Goal: Feedback & Contribution: Submit feedback/report problem

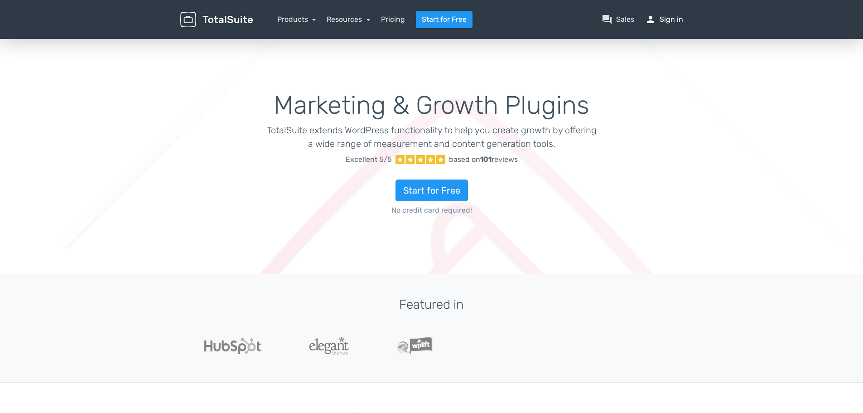
click at [667, 22] on link "person Sign in" at bounding box center [664, 19] width 38 height 11
click at [662, 18] on link "person Sign in" at bounding box center [664, 19] width 38 height 11
click at [663, 25] on nav "Products TotalPoll WordPress Poll and Contest Plugin TotalContest WordPress Con…" at bounding box center [475, 19] width 430 height 17
click at [666, 21] on link "person Sign in" at bounding box center [664, 19] width 38 height 11
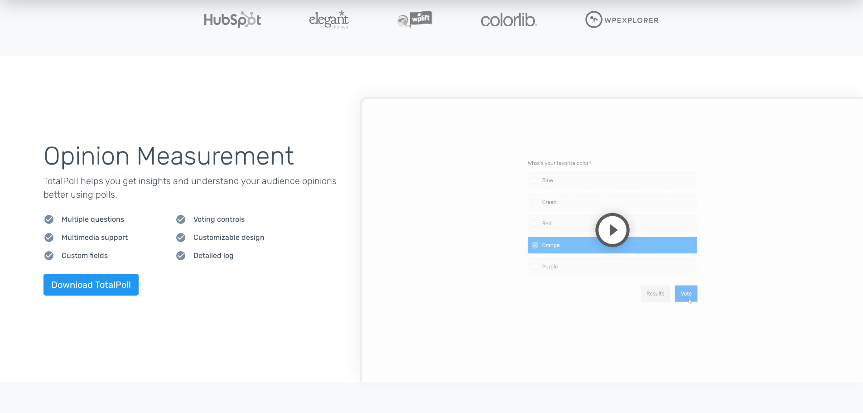
scroll to position [272, 0]
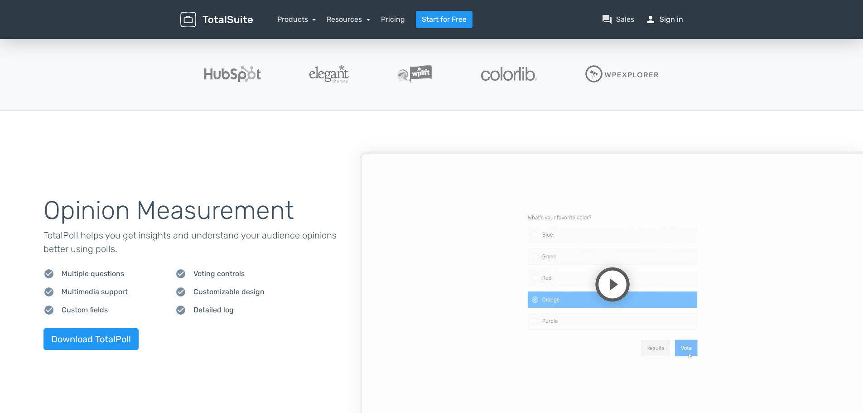
click at [665, 19] on link "person Sign in" at bounding box center [664, 19] width 38 height 11
click at [672, 17] on link "person Sign in" at bounding box center [664, 19] width 38 height 11
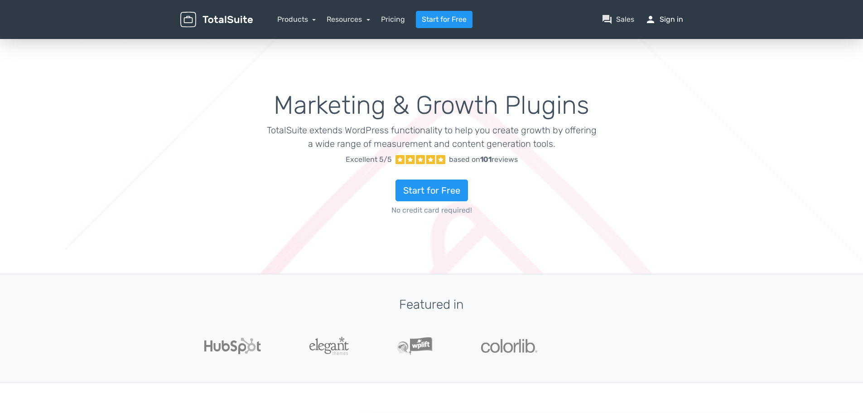
click at [662, 17] on link "person Sign in" at bounding box center [664, 19] width 38 height 11
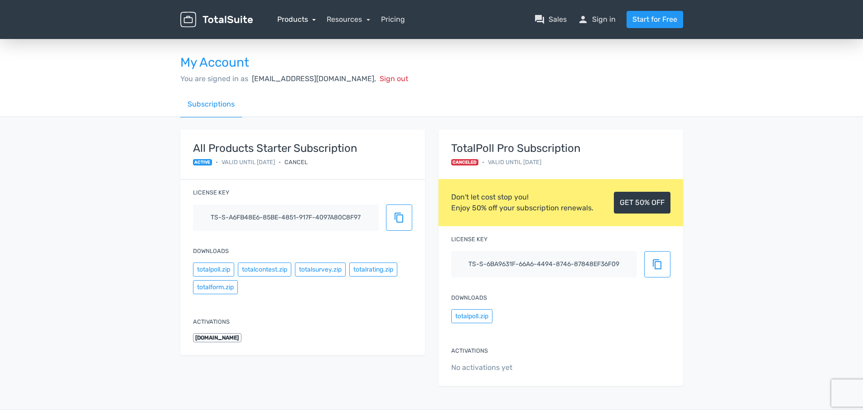
click at [306, 21] on link "Products" at bounding box center [296, 19] width 39 height 9
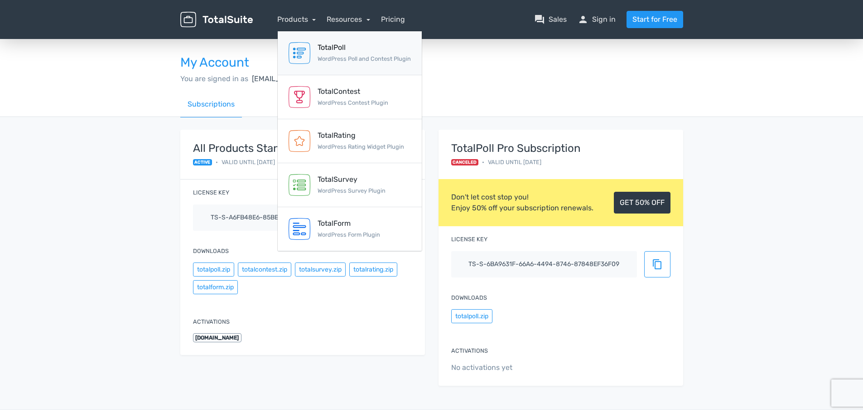
click at [341, 52] on div "TotalPoll" at bounding box center [364, 47] width 93 height 11
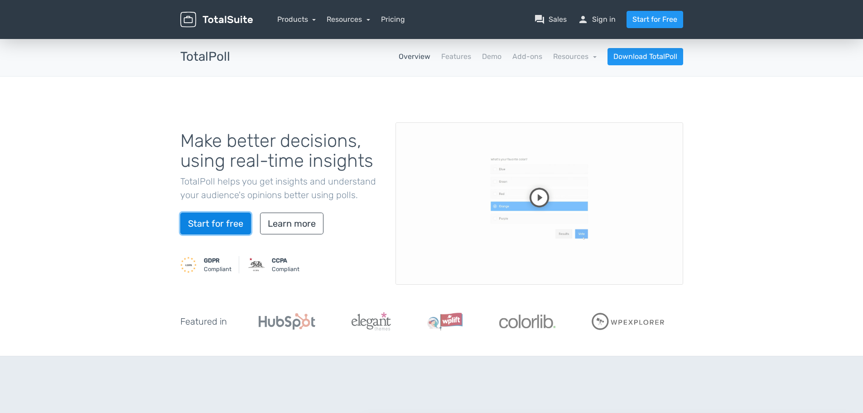
click at [239, 224] on link "Start for free" at bounding box center [215, 223] width 71 height 22
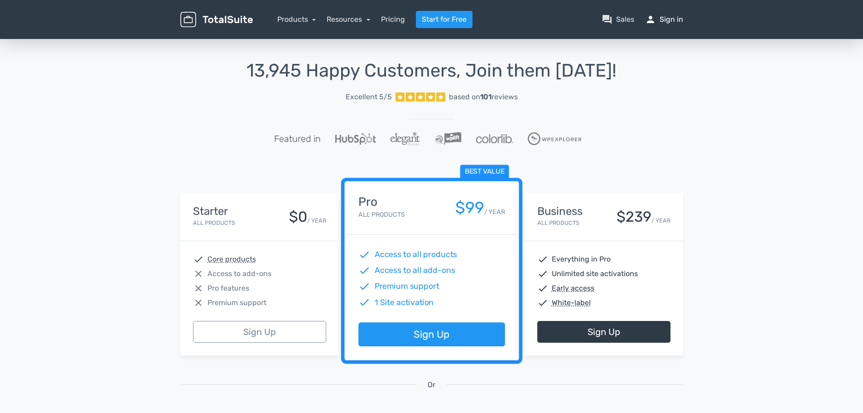
click at [652, 18] on span "person" at bounding box center [650, 19] width 11 height 11
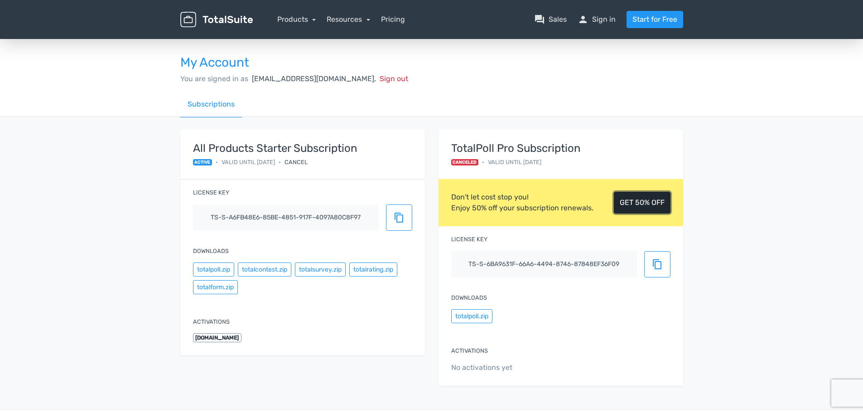
click at [630, 201] on link "GET 50% OFF" at bounding box center [642, 203] width 57 height 22
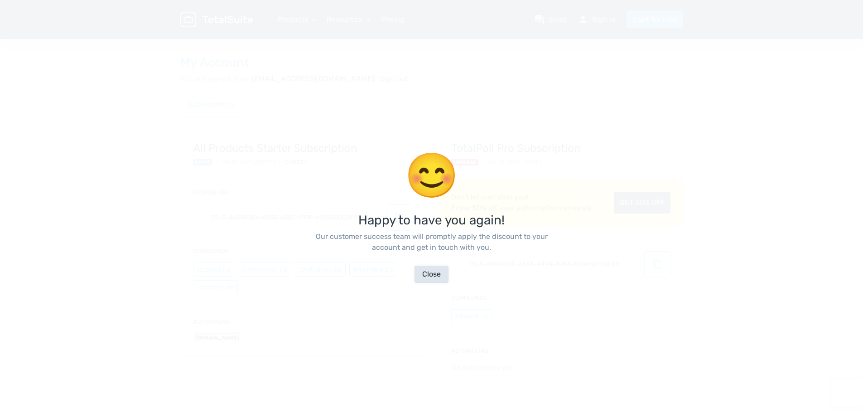
click at [422, 275] on button "Close" at bounding box center [432, 273] width 34 height 17
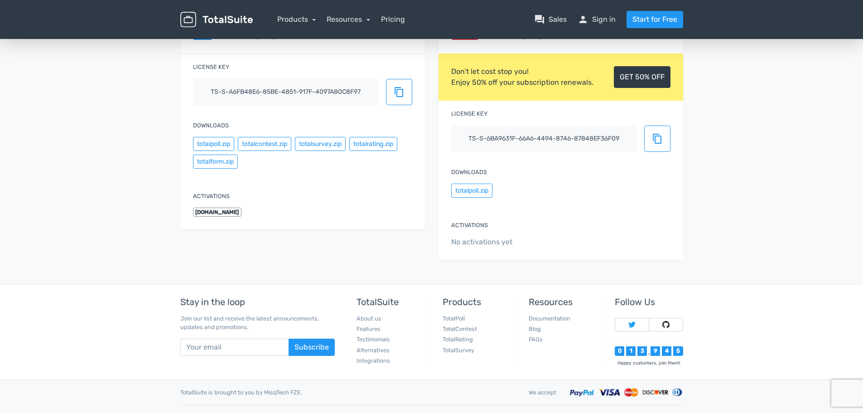
scroll to position [141, 0]
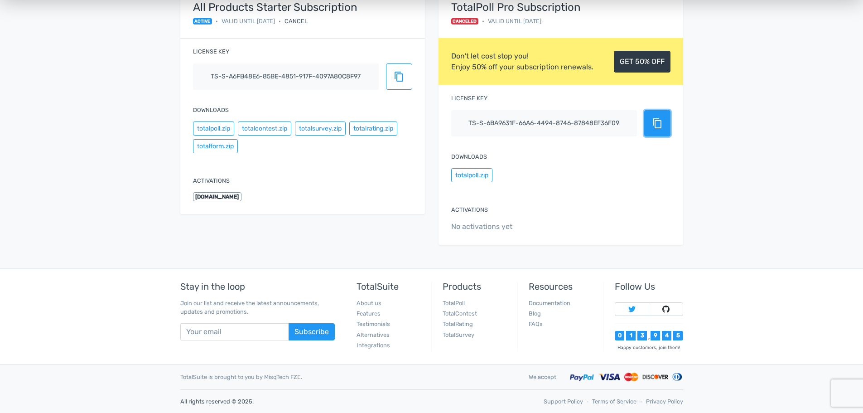
click at [657, 125] on span "content_copy" at bounding box center [657, 123] width 11 height 11
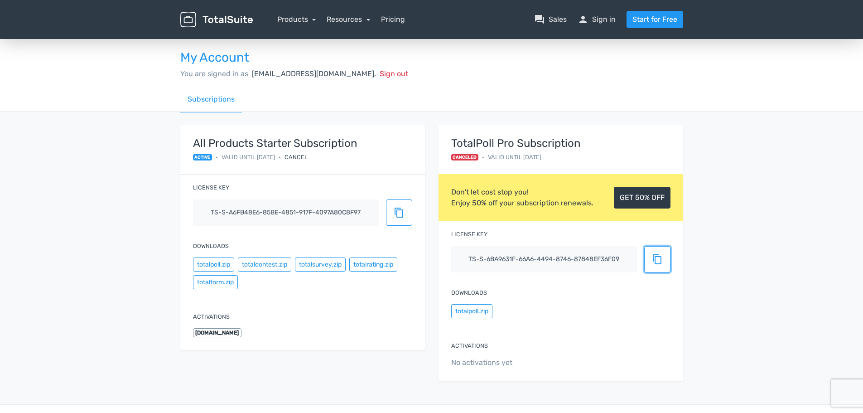
scroll to position [0, 0]
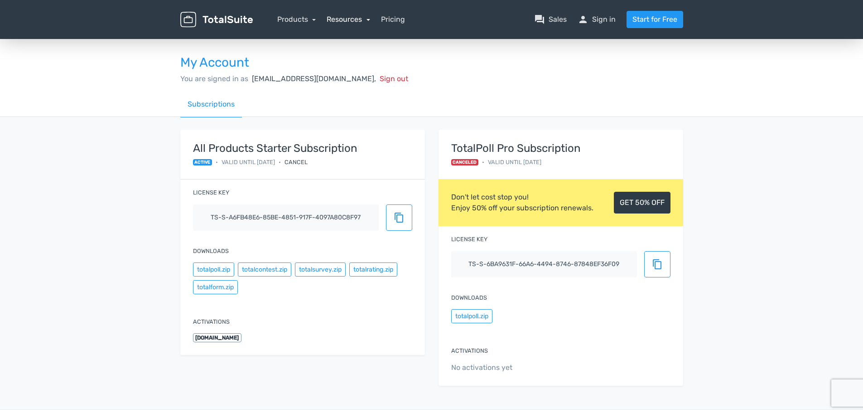
click at [367, 19] on link "Resources" at bounding box center [348, 19] width 43 height 9
click at [286, 21] on link "Products" at bounding box center [296, 19] width 39 height 9
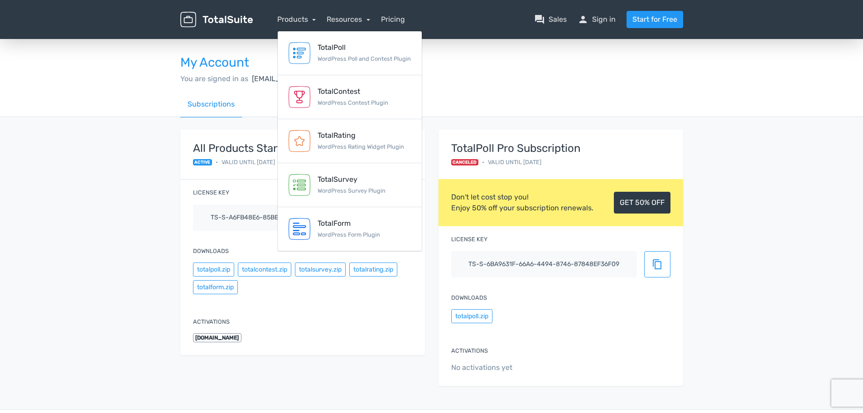
click at [613, 47] on div "My Account You are signed in as kschulz@statefair.org, Sign out" at bounding box center [432, 65] width 516 height 54
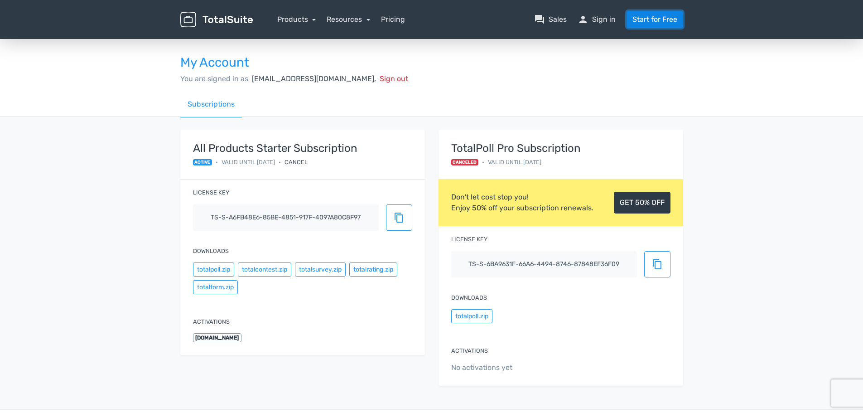
click at [653, 23] on link "Start for Free" at bounding box center [655, 19] width 57 height 17
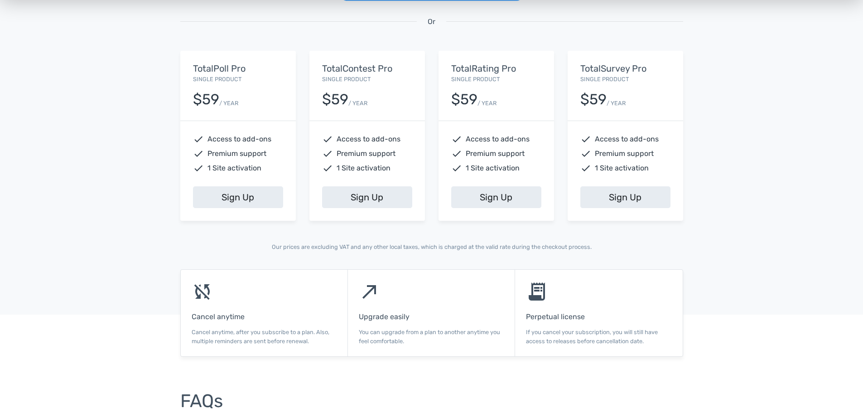
scroll to position [362, 0]
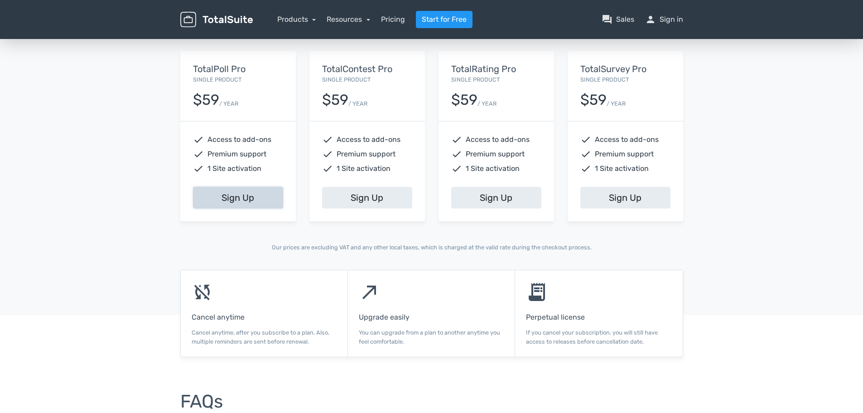
click at [255, 204] on link "Sign Up" at bounding box center [238, 198] width 90 height 22
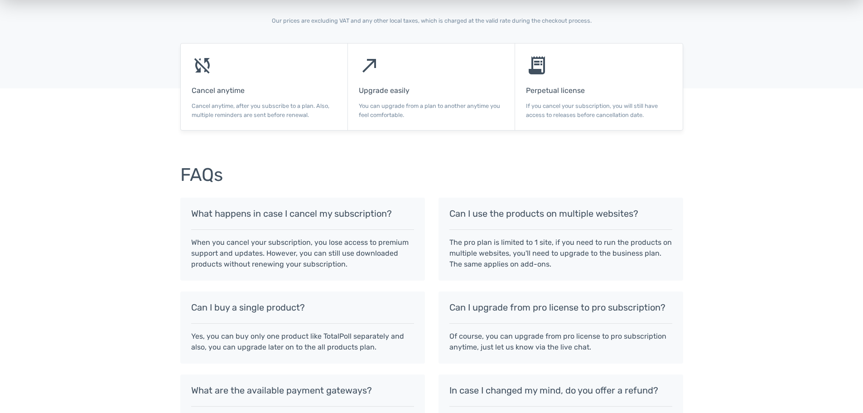
scroll to position [544, 0]
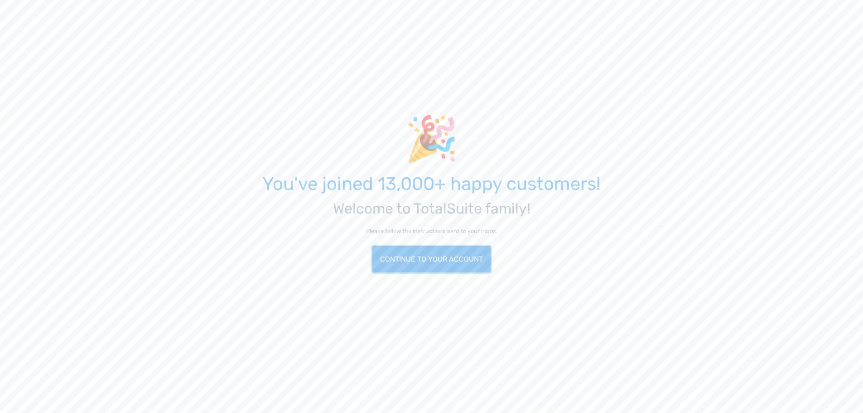
click at [457, 254] on link "Continue to your account" at bounding box center [431, 259] width 118 height 26
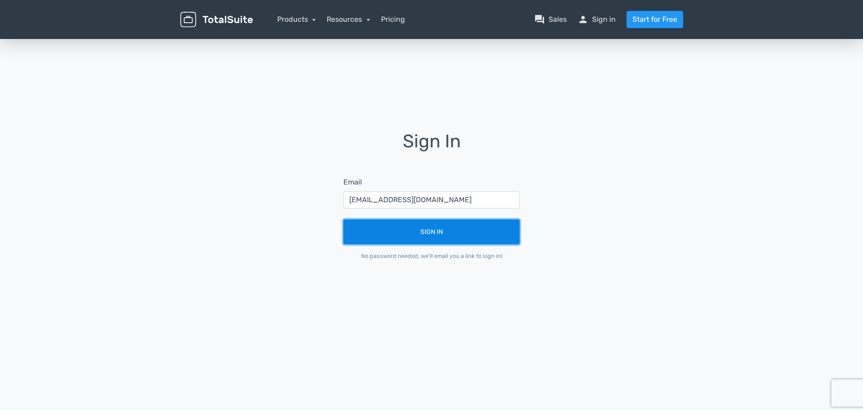
click at [421, 236] on button "Sign In" at bounding box center [431, 231] width 176 height 25
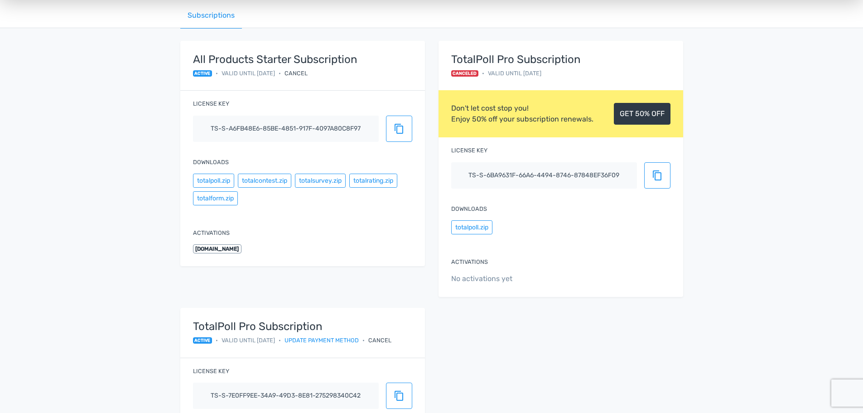
scroll to position [91, 0]
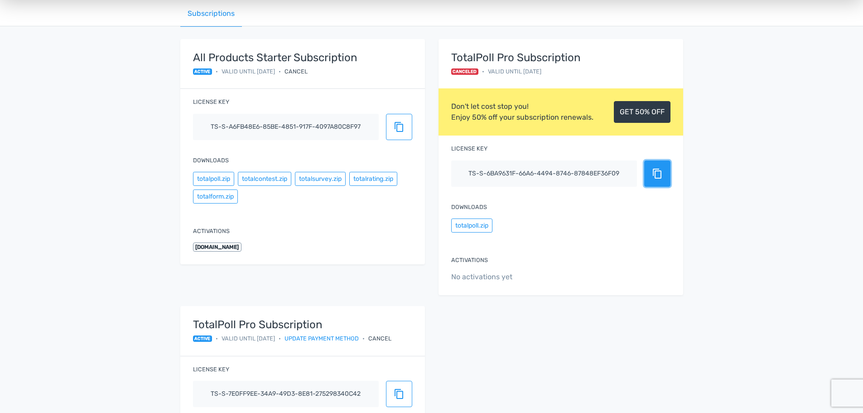
click at [654, 177] on span "content_copy" at bounding box center [657, 173] width 11 height 11
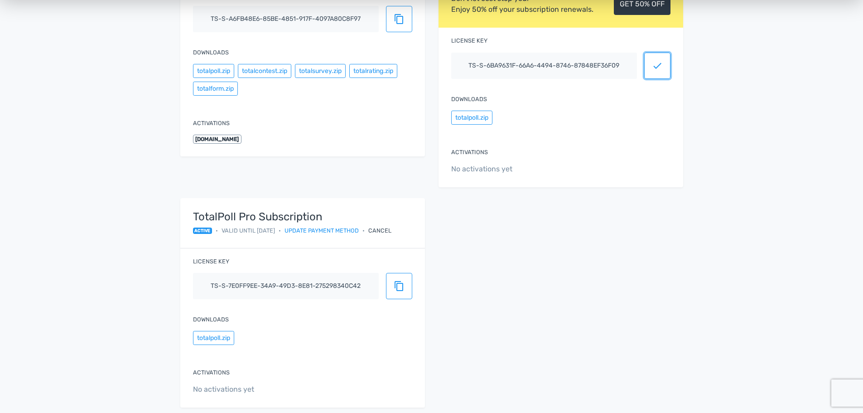
scroll to position [317, 0]
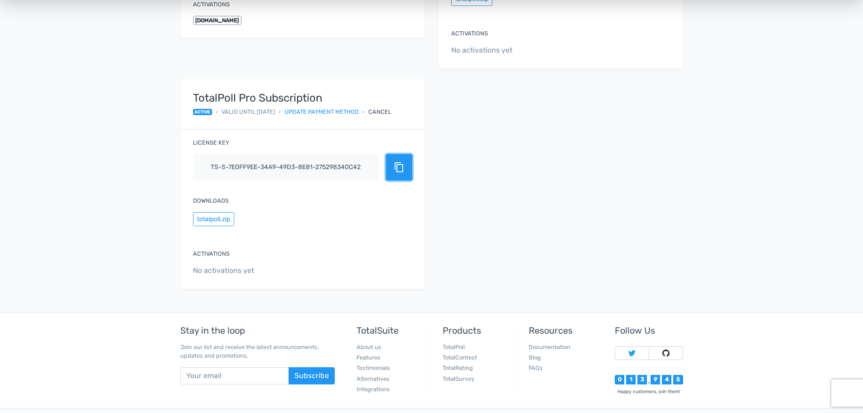
click at [396, 167] on span "content_copy" at bounding box center [399, 167] width 11 height 11
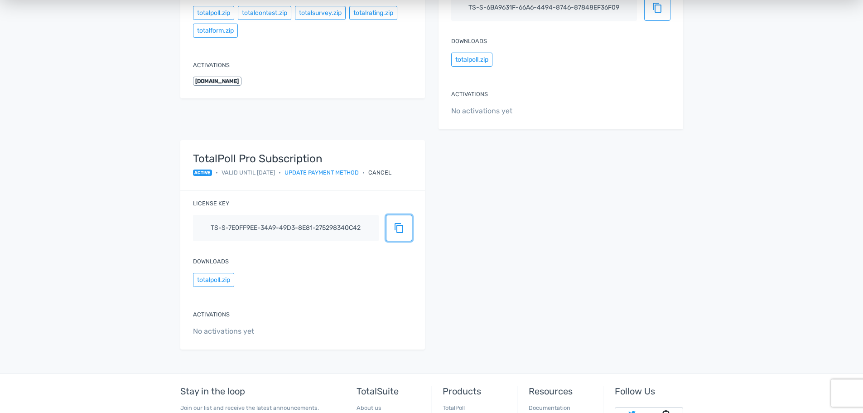
scroll to position [272, 0]
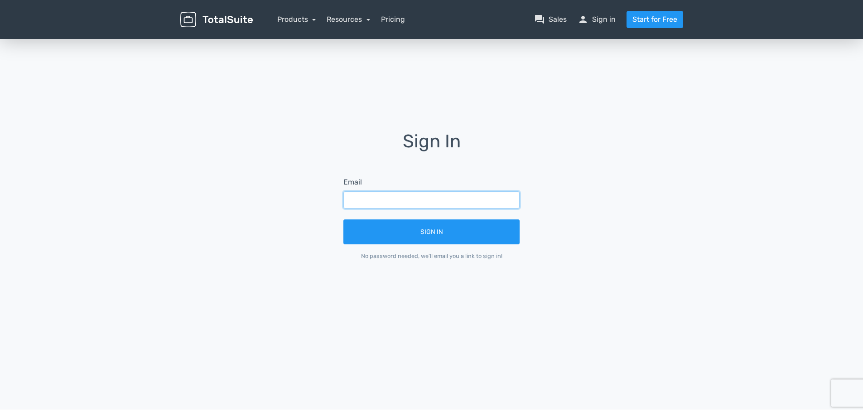
click at [373, 203] on input "text" at bounding box center [431, 199] width 176 height 17
type input "[EMAIL_ADDRESS][DOMAIN_NAME]"
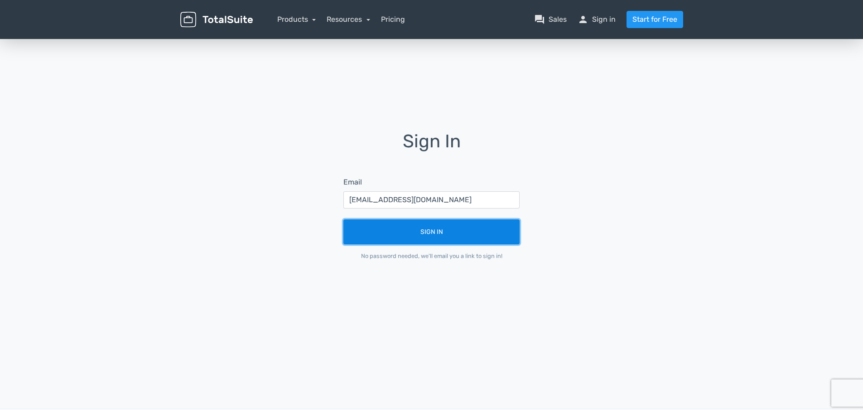
click at [420, 233] on button "Sign In" at bounding box center [431, 231] width 176 height 25
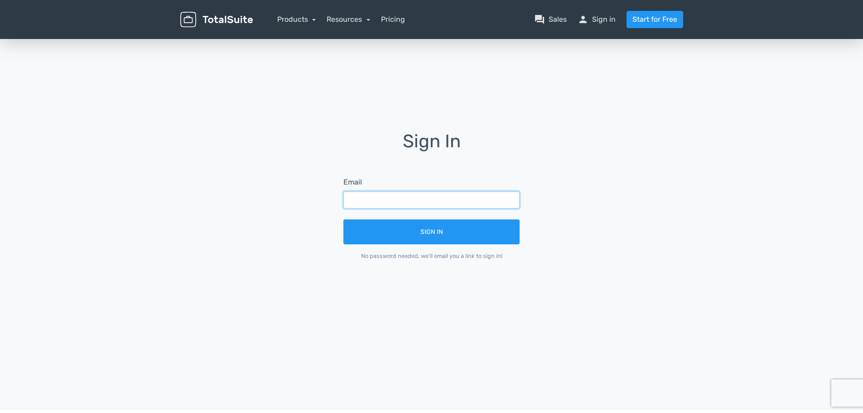
click at [452, 204] on input "text" at bounding box center [431, 199] width 176 height 17
type input "[EMAIL_ADDRESS][DOMAIN_NAME]"
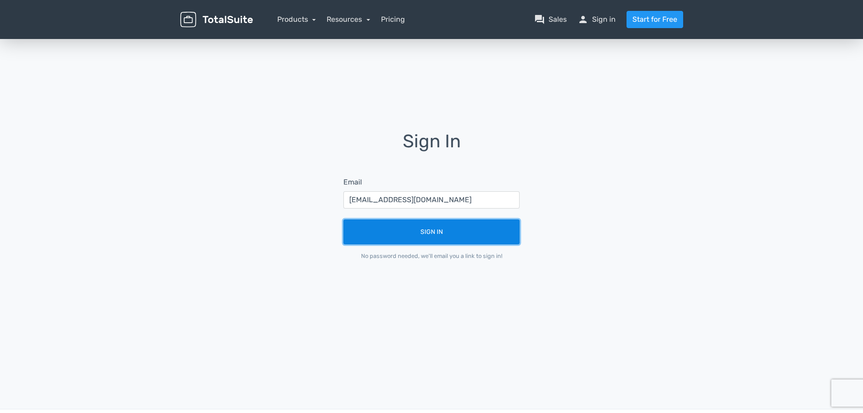
click at [454, 234] on button "Sign In" at bounding box center [431, 231] width 176 height 25
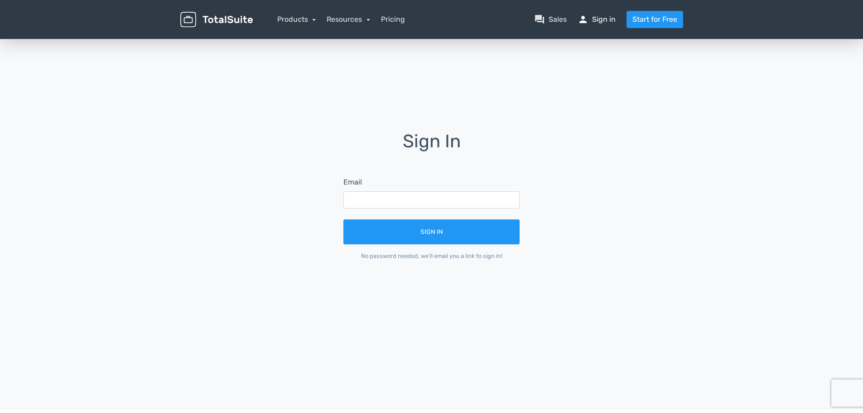
click at [599, 16] on link "person Sign in" at bounding box center [597, 19] width 38 height 11
click at [440, 206] on input "text" at bounding box center [431, 199] width 176 height 17
type input "[EMAIL_ADDRESS][DOMAIN_NAME]"
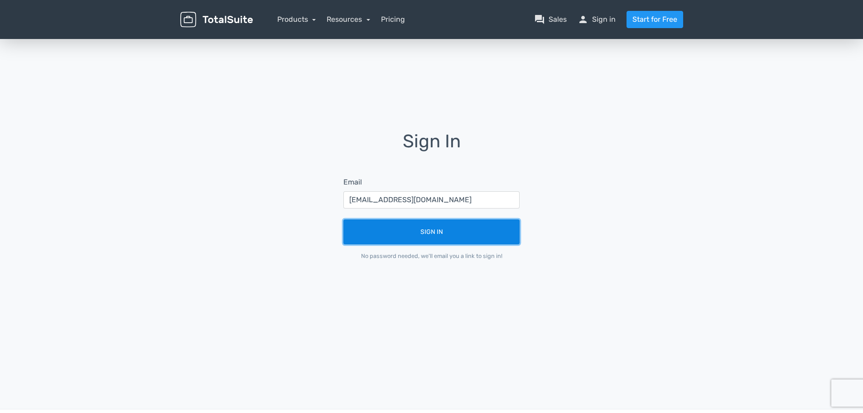
click at [436, 226] on button "Sign In" at bounding box center [431, 231] width 176 height 25
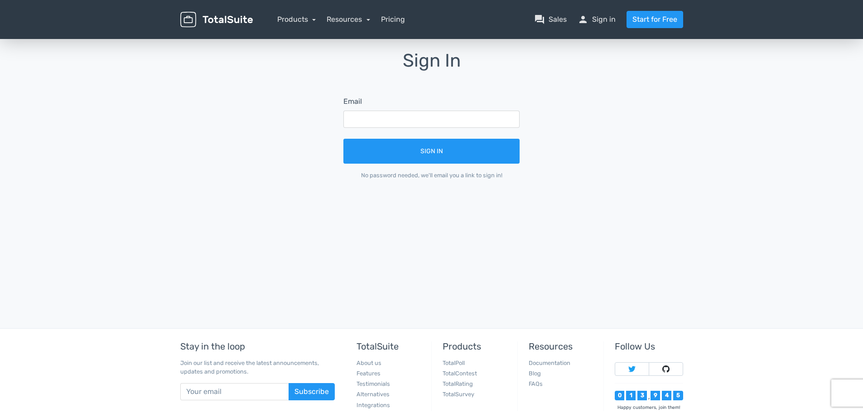
scroll to position [91, 0]
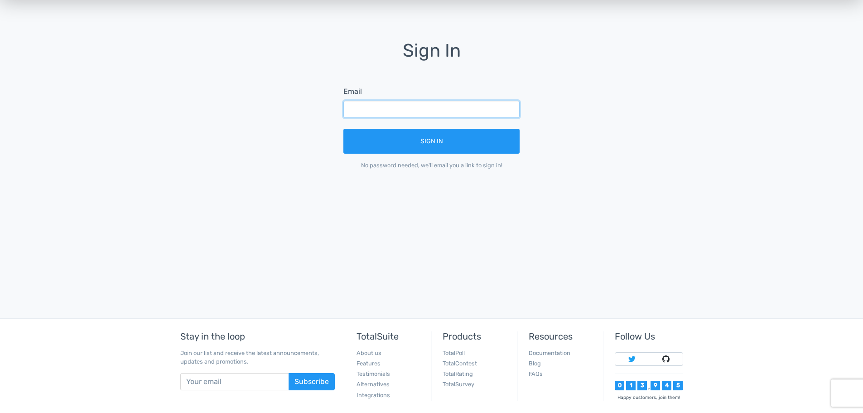
click at [362, 109] on input "text" at bounding box center [431, 109] width 176 height 17
type input "kschulz@statefair.org"
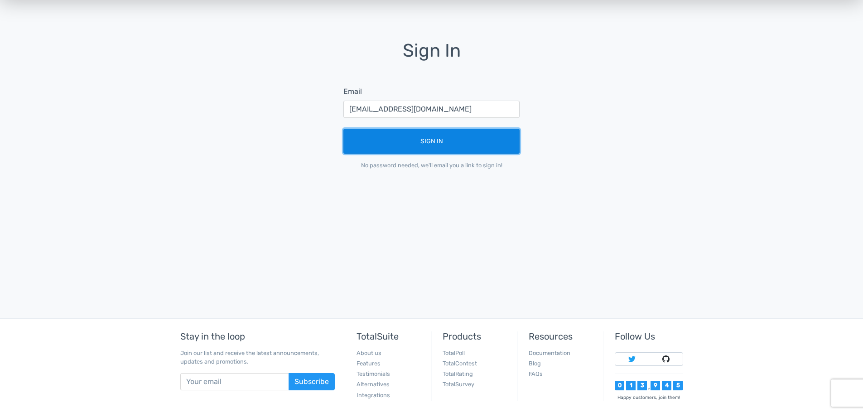
click at [392, 138] on button "Sign In" at bounding box center [431, 141] width 176 height 25
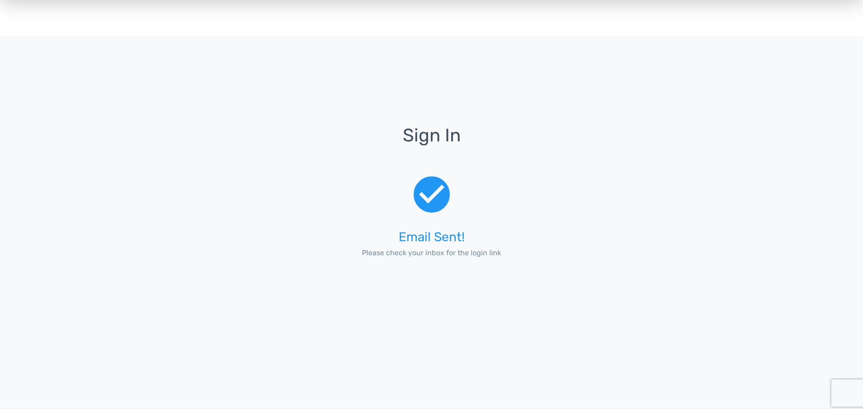
scroll to position [0, 0]
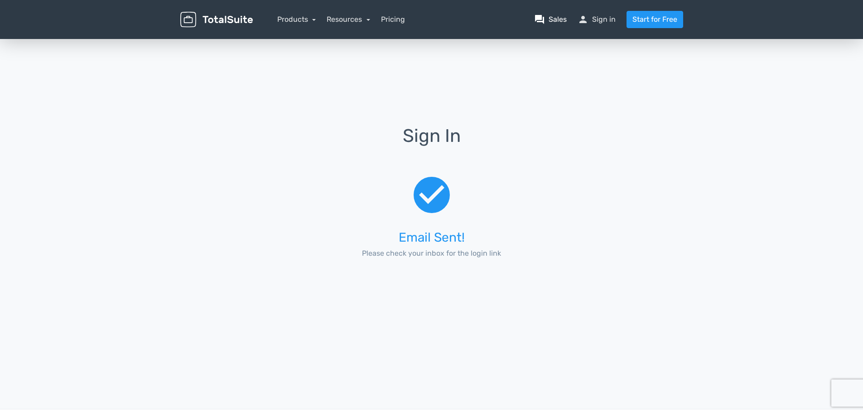
click at [565, 18] on link "question_answer Sales" at bounding box center [550, 19] width 33 height 11
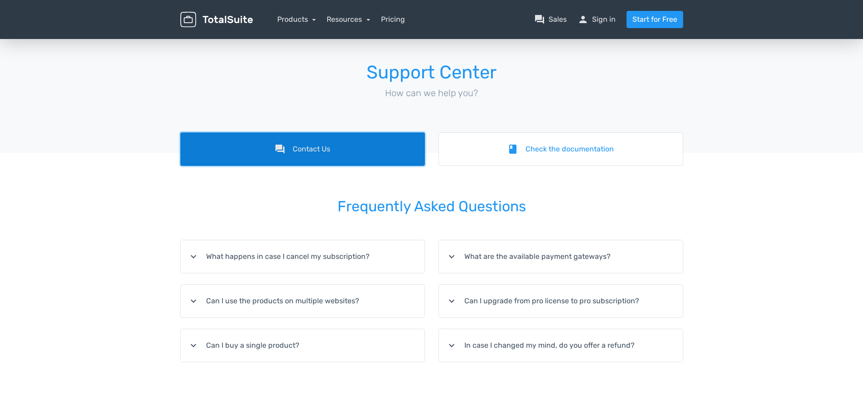
click at [386, 141] on link "forum Contact Us" at bounding box center [302, 149] width 245 height 34
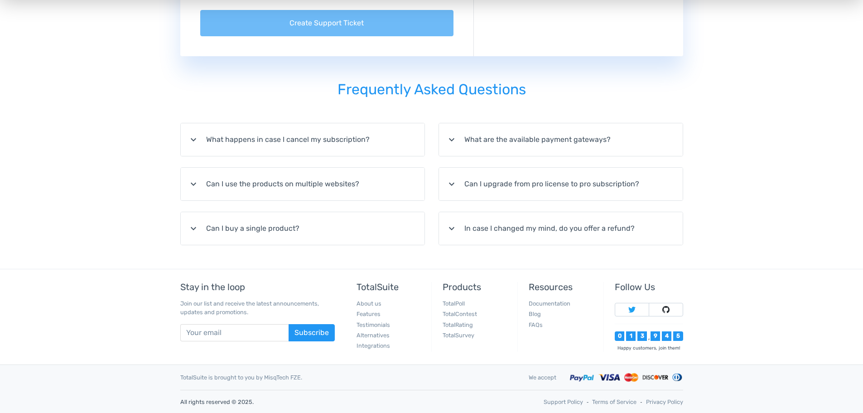
scroll to position [463, 0]
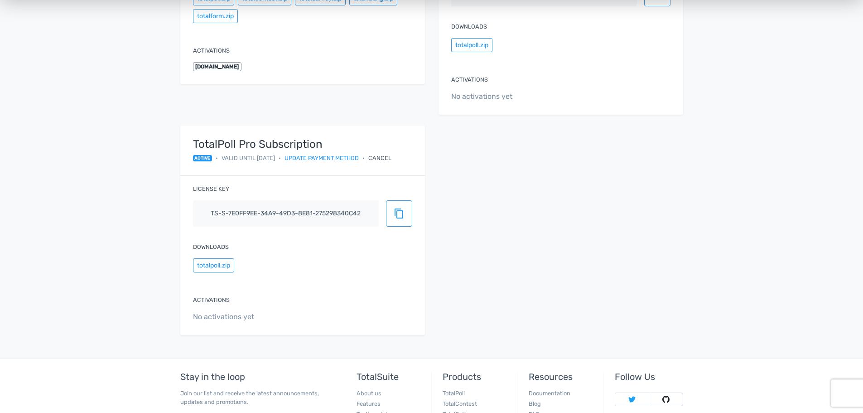
scroll to position [272, 0]
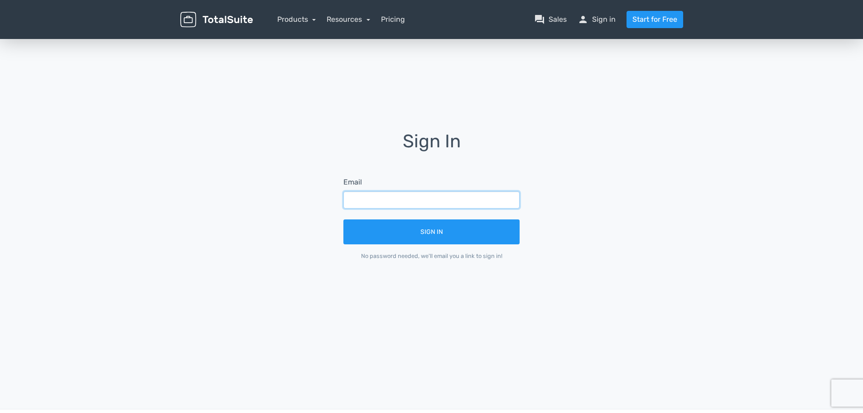
click at [389, 201] on input "text" at bounding box center [431, 199] width 176 height 17
type input "[EMAIL_ADDRESS][DOMAIN_NAME]"
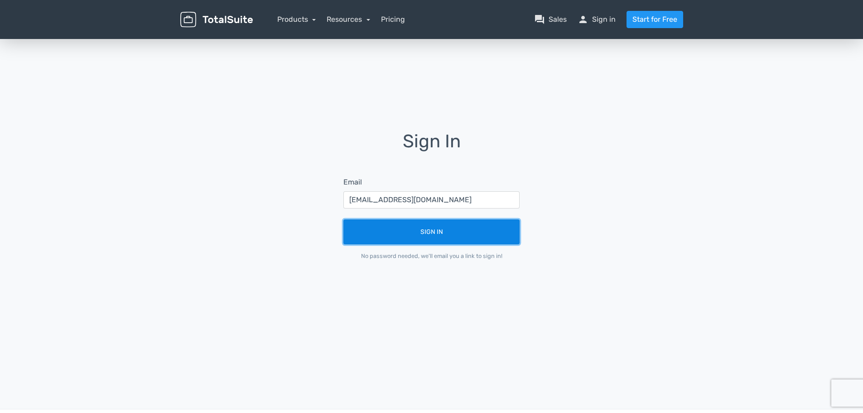
click at [421, 231] on button "Sign In" at bounding box center [431, 231] width 176 height 25
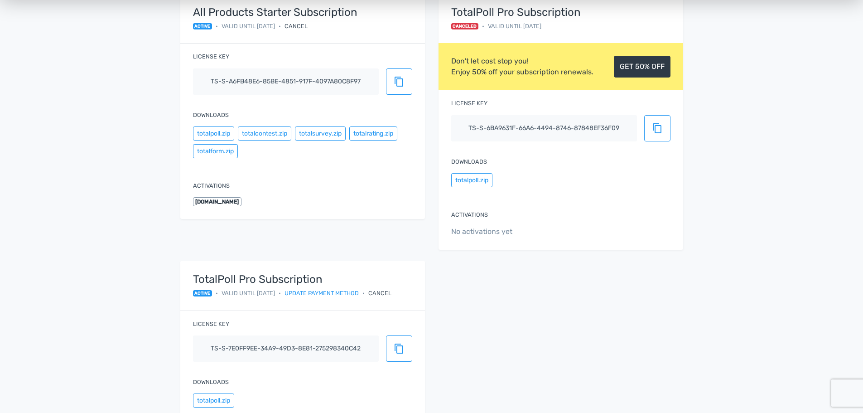
scroll to position [227, 0]
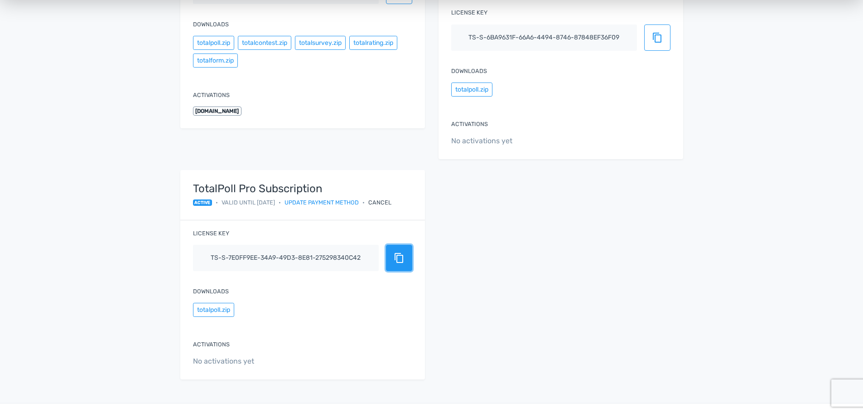
click at [402, 257] on span "content_copy" at bounding box center [399, 257] width 11 height 11
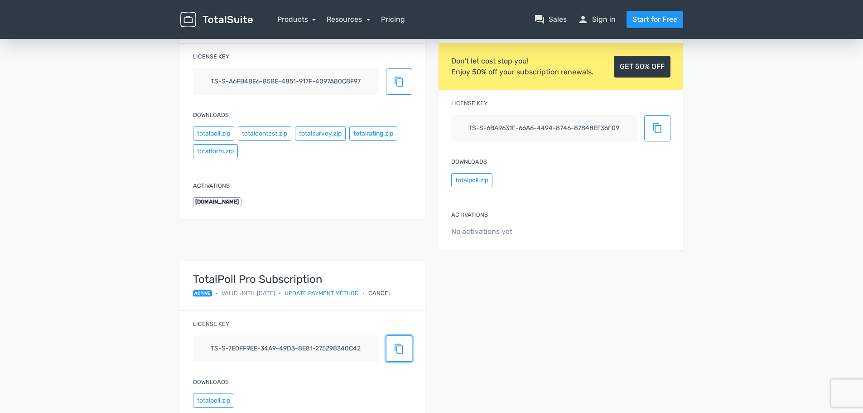
scroll to position [91, 0]
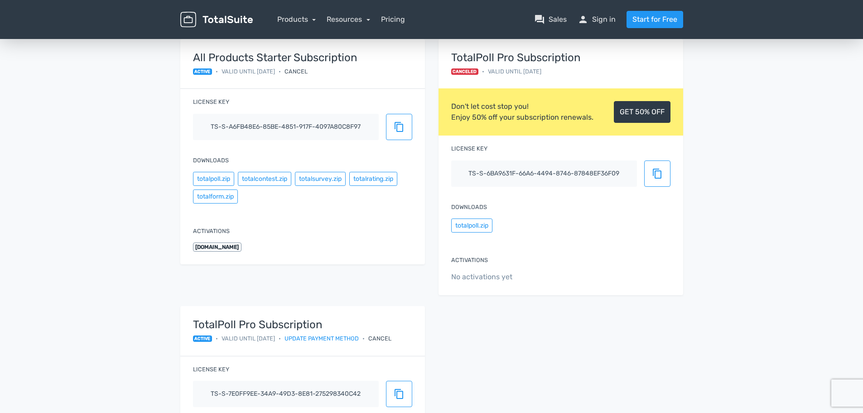
click at [209, 68] on span "active" at bounding box center [202, 71] width 19 height 6
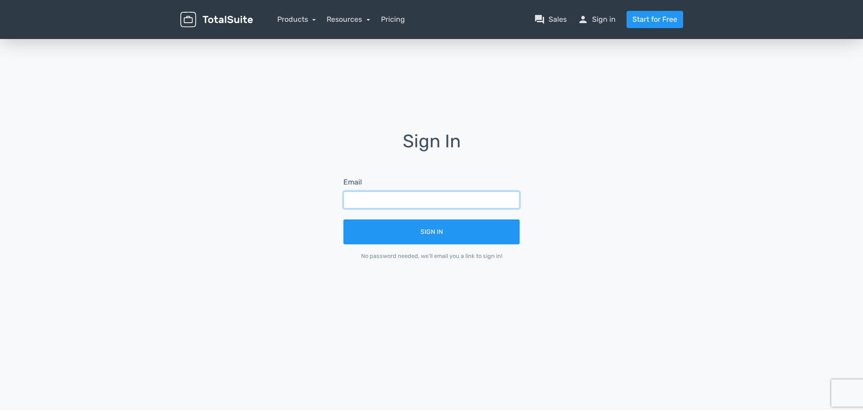
click at [416, 200] on input "text" at bounding box center [431, 199] width 176 height 17
type input "kschulz@statefair.org"
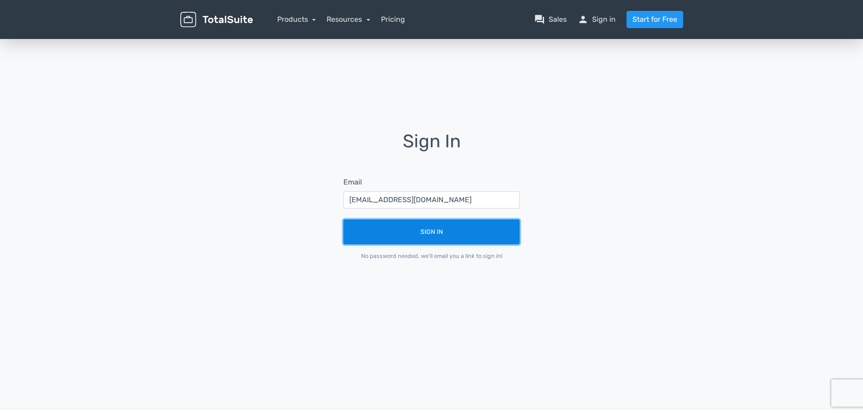
click at [426, 227] on button "Sign In" at bounding box center [431, 231] width 176 height 25
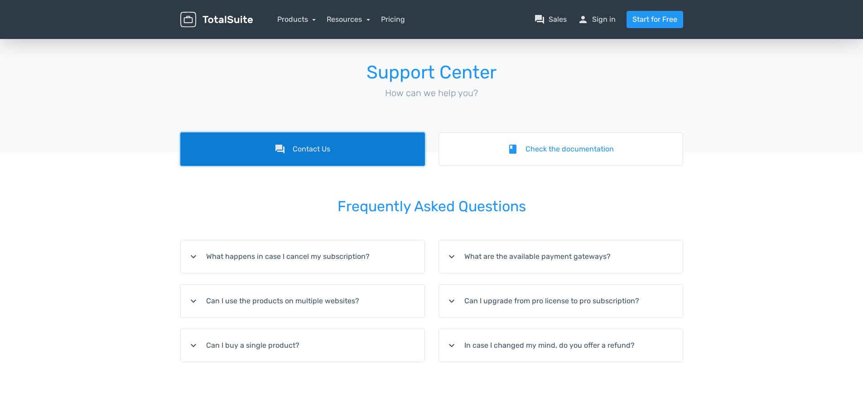
click at [304, 163] on link "forum Contact Us" at bounding box center [302, 149] width 245 height 34
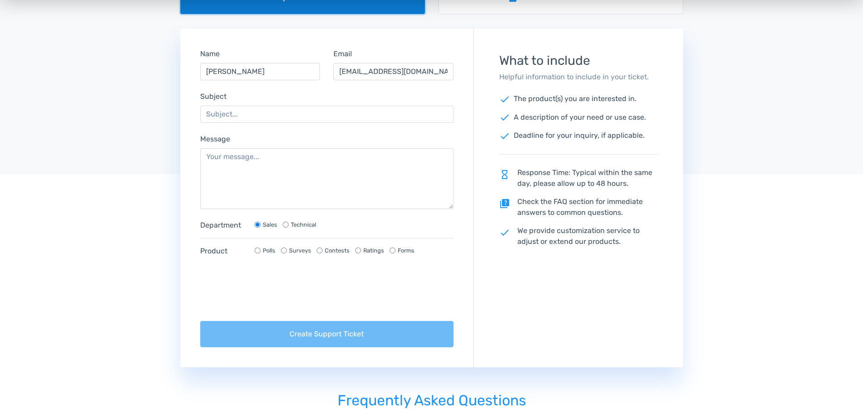
scroll to position [136, 0]
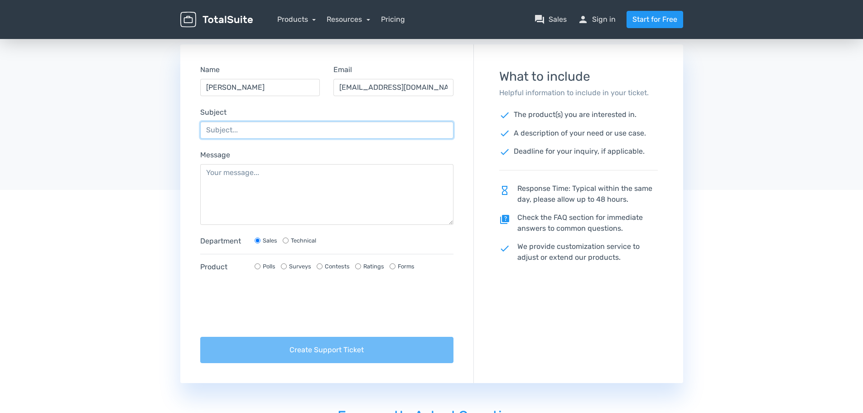
click at [270, 137] on input "Subject" at bounding box center [327, 129] width 254 height 17
type input "A"
type input "S"
type input "Unable to Switch License Keys"
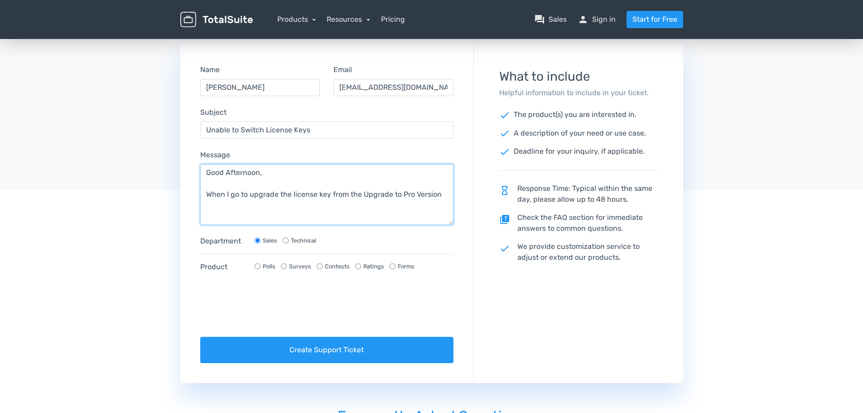
drag, startPoint x: 444, startPoint y: 195, endPoint x: 248, endPoint y: 204, distance: 195.5
click at [248, 204] on textarea "Good Afternoon, When I go to upgrade the license key from the Upgrade to Pro Ve…" at bounding box center [327, 194] width 254 height 61
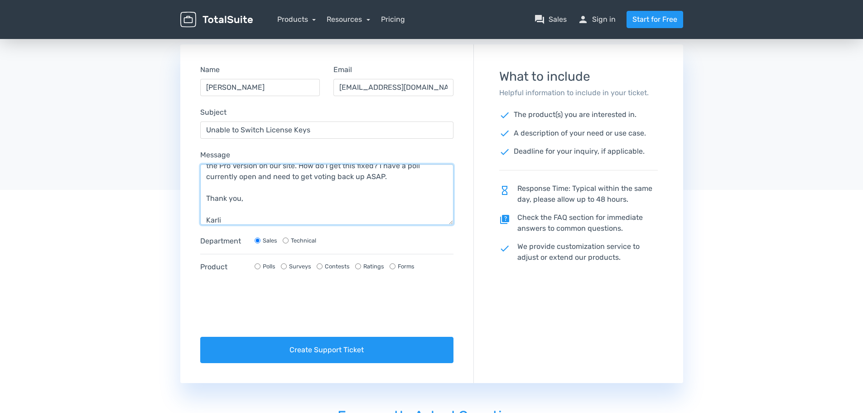
type textarea "Good Afternoon, When I go to Activation Page on our Wordpress site, it says Pro…"
click at [302, 244] on label "Technical" at bounding box center [303, 240] width 25 height 9
click at [289, 243] on input "Technical" at bounding box center [286, 240] width 6 height 6
radio input "true"
radio input "false"
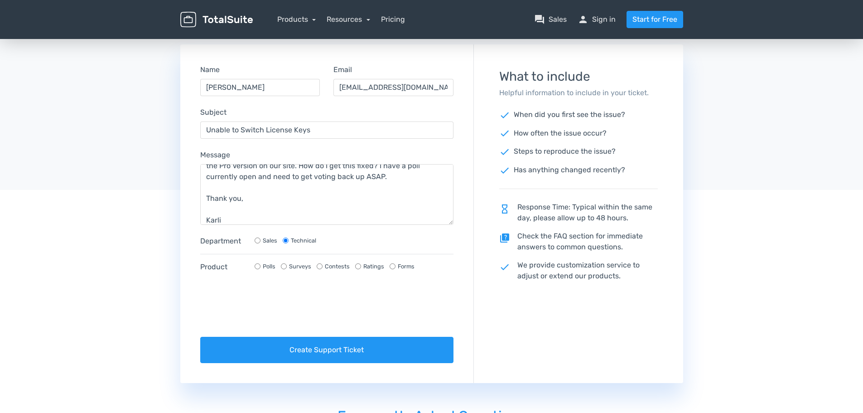
click at [275, 266] on label "Polls" at bounding box center [269, 266] width 13 height 9
click at [261, 266] on input "Polls" at bounding box center [258, 266] width 6 height 6
radio input "true"
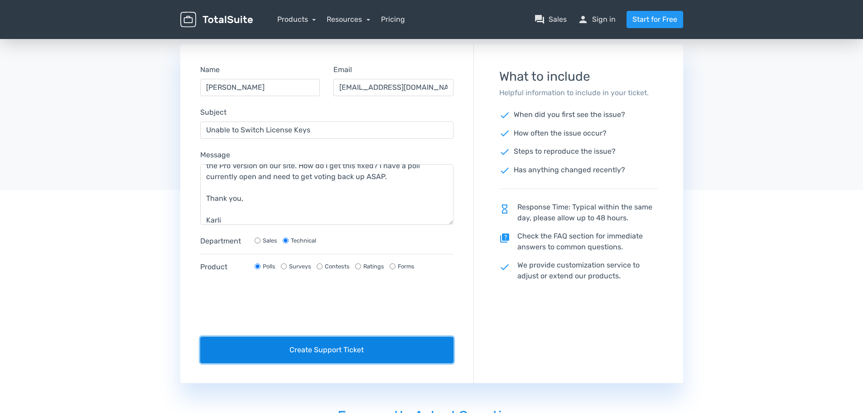
click at [290, 350] on button "Create Support Ticket" at bounding box center [327, 350] width 254 height 26
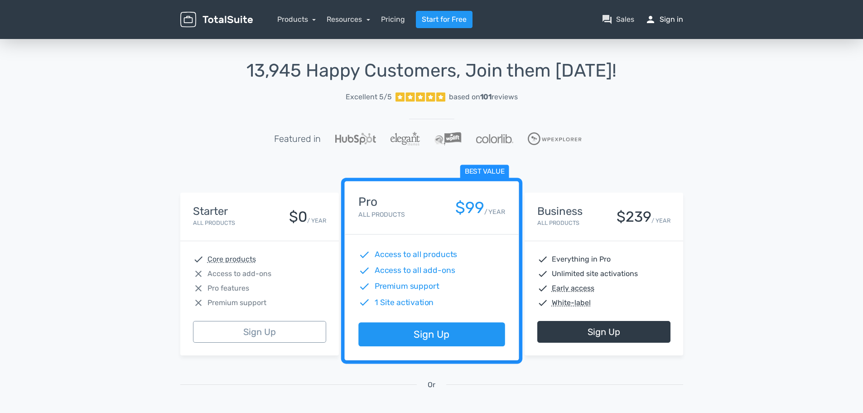
click at [670, 21] on link "person Sign in" at bounding box center [664, 19] width 38 height 11
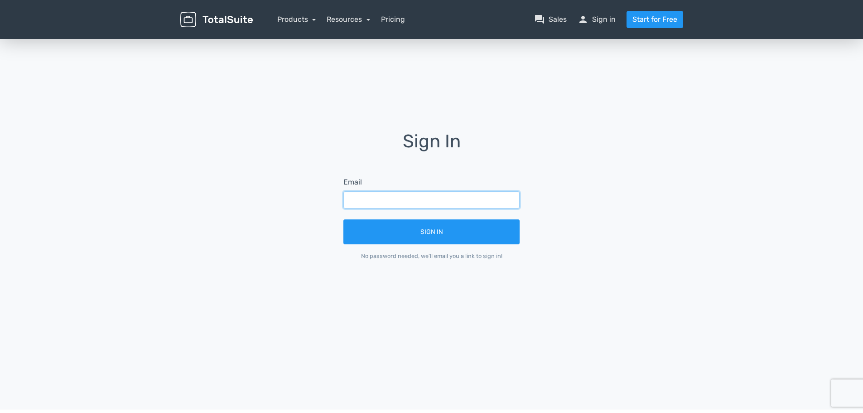
click at [449, 193] on input "text" at bounding box center [431, 199] width 176 height 17
type input "[EMAIL_ADDRESS][DOMAIN_NAME]"
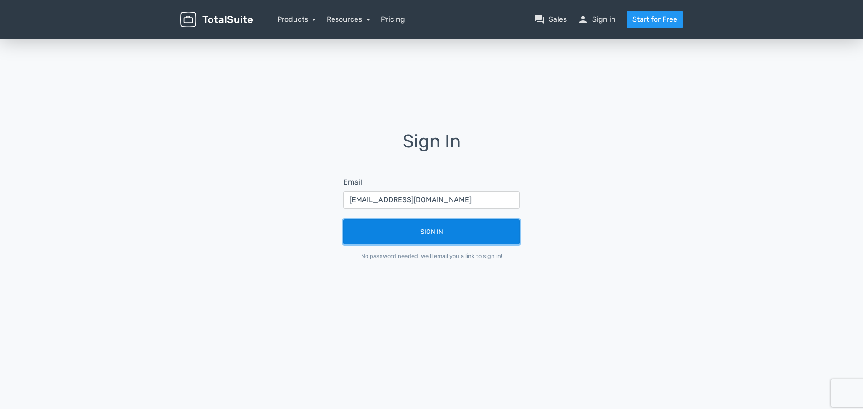
click at [442, 231] on button "Sign In" at bounding box center [431, 231] width 176 height 25
